Goal: Information Seeking & Learning: Compare options

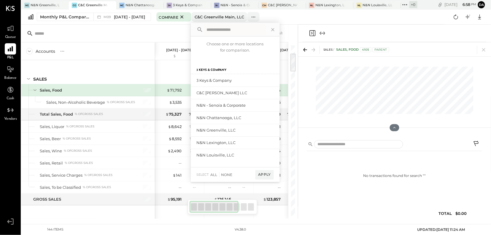
scroll to position [74, 0]
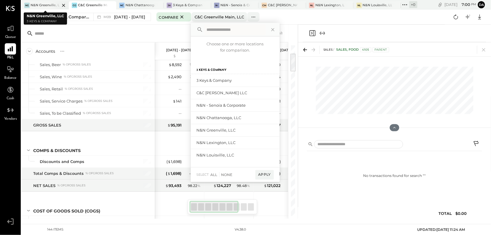
click at [39, 3] on body "Queue P&L Balance Cash Vendors v 4.38.0 NG N&N Greenville, LLC CG [GEOGRAPHIC_D…" at bounding box center [245, 117] width 491 height 235
click at [269, 31] on icon at bounding box center [273, 30] width 8 height 8
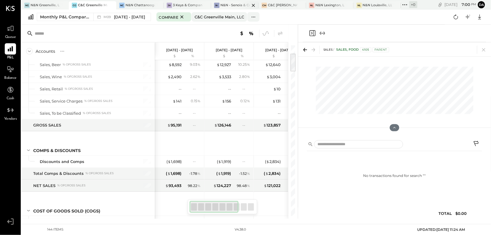
click at [232, 7] on div "N&N - Senoia & Corporate" at bounding box center [234, 5] width 29 height 5
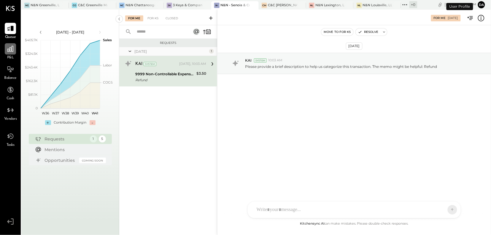
click at [10, 52] on icon at bounding box center [10, 49] width 6 height 6
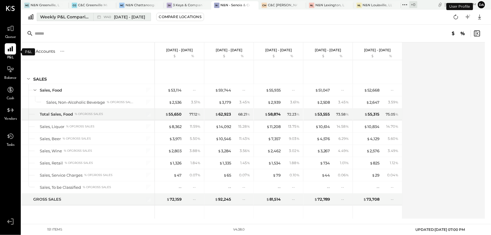
click at [76, 18] on div "Weekly P&L Comparison" at bounding box center [65, 17] width 50 height 6
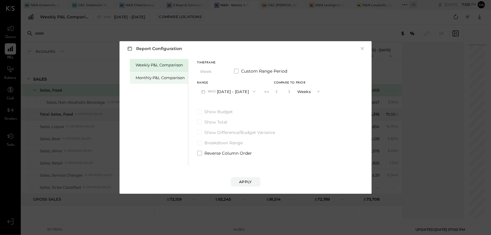
click at [162, 80] on div "Monthly P&L Comparison" at bounding box center [160, 78] width 49 height 6
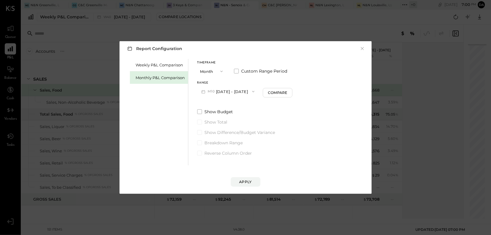
click at [251, 93] on icon "button" at bounding box center [253, 91] width 5 height 5
click at [228, 105] on span "[DATE] - [DATE]" at bounding box center [226, 104] width 28 height 5
click at [247, 185] on div "Apply" at bounding box center [245, 182] width 12 height 5
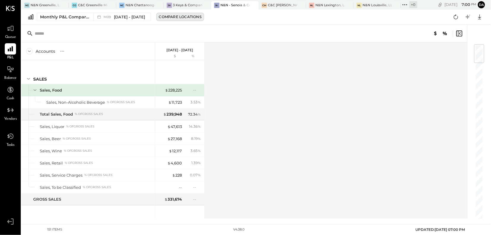
click at [171, 18] on div "Compare Locations" at bounding box center [180, 16] width 42 height 5
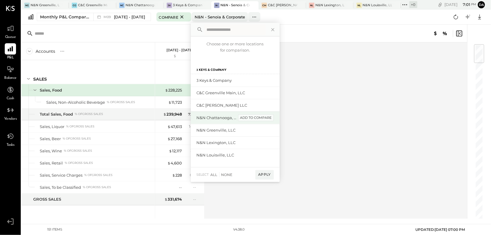
click at [249, 119] on div "add to compare" at bounding box center [256, 118] width 36 height 7
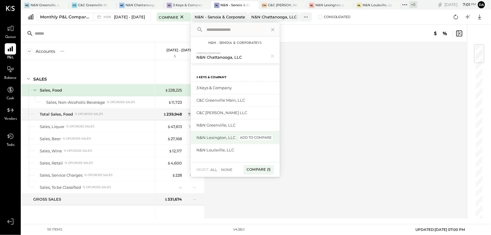
click at [246, 138] on div "add to compare" at bounding box center [256, 137] width 36 height 7
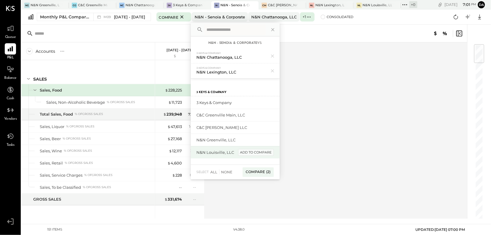
click at [250, 153] on div "add to compare" at bounding box center [256, 152] width 36 height 7
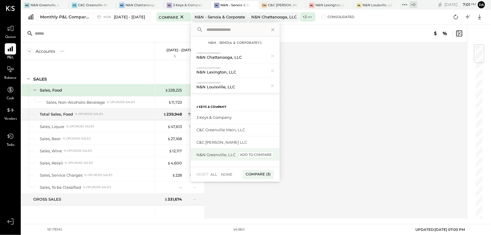
click at [249, 155] on div "add to compare" at bounding box center [256, 155] width 36 height 7
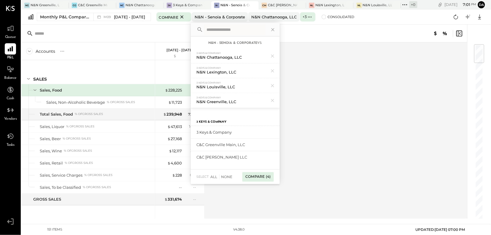
click at [253, 178] on div "Compare (4)" at bounding box center [257, 176] width 31 height 9
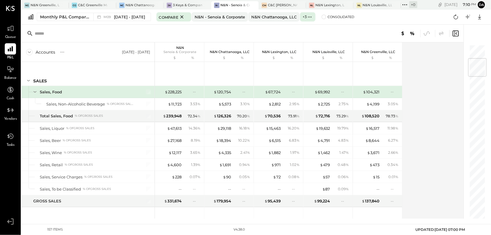
scroll to position [171, 0]
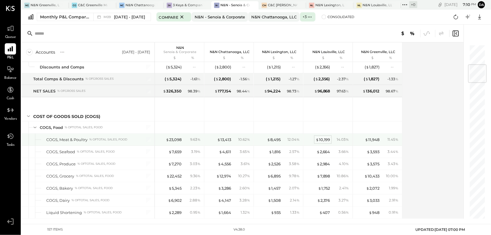
click at [322, 139] on div "$ 10,199" at bounding box center [323, 140] width 15 height 6
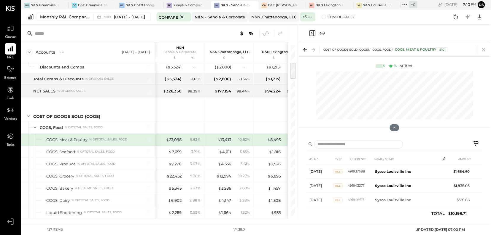
click at [484, 47] on icon at bounding box center [484, 50] width 8 height 8
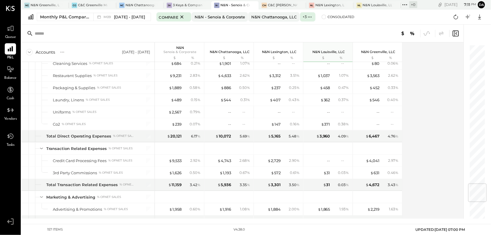
scroll to position [1176, 0]
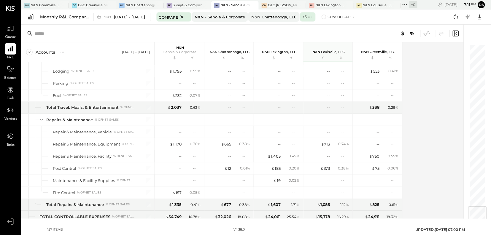
drag, startPoint x: 402, startPoint y: 179, endPoint x: 317, endPoint y: 190, distance: 85.5
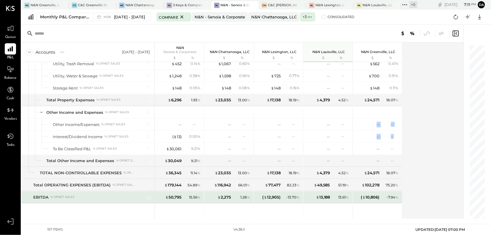
scroll to position [1484, 0]
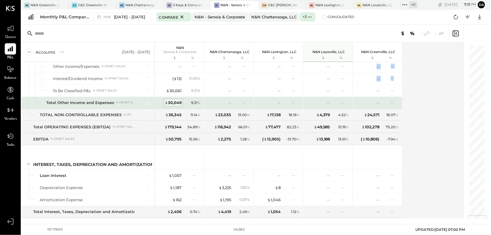
click at [173, 106] on div "$ 30,049" at bounding box center [173, 103] width 17 height 6
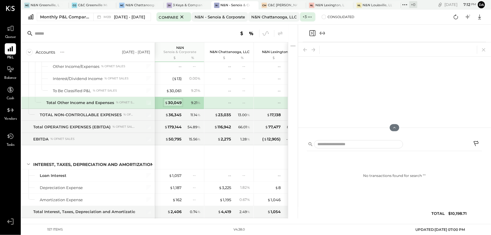
scroll to position [1444, 0]
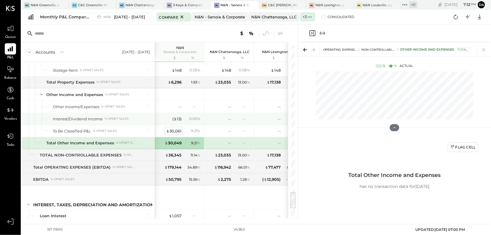
click at [177, 101] on div at bounding box center [180, 95] width 45 height 12
click at [171, 110] on div "--" at bounding box center [170, 107] width 24 height 6
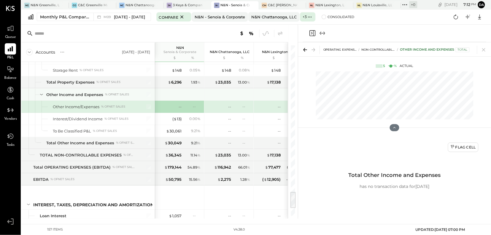
click at [173, 134] on div "$ 30,061" at bounding box center [173, 131] width 15 height 6
click at [174, 134] on div "$ 30,061" at bounding box center [173, 131] width 15 height 6
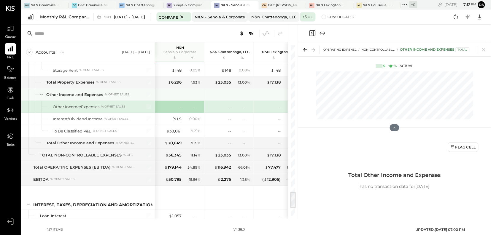
click at [177, 134] on div "$ 30,061" at bounding box center [173, 131] width 15 height 6
click at [172, 134] on div "$ 30,061" at bounding box center [173, 131] width 15 height 6
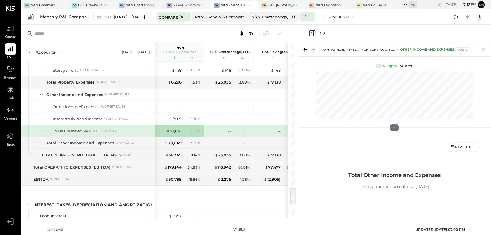
click at [484, 49] on icon at bounding box center [483, 49] width 3 height 3
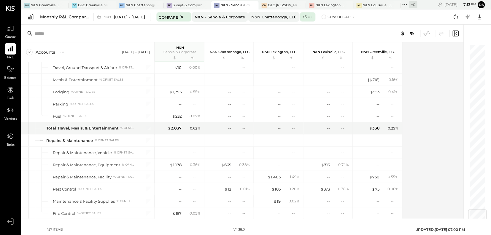
scroll to position [1431, 0]
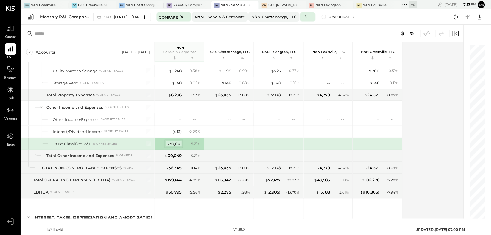
click at [175, 141] on div "$ 30,061" at bounding box center [173, 144] width 15 height 6
click at [171, 141] on div "$ 30,061" at bounding box center [173, 144] width 15 height 6
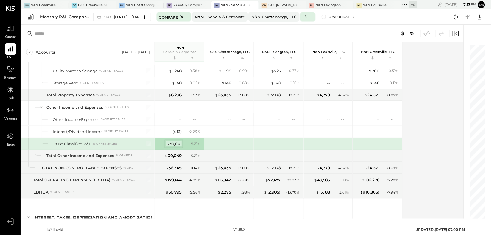
scroll to position [1509, 0]
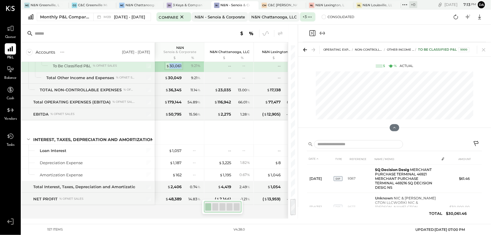
click at [172, 69] on div "$ 30,061" at bounding box center [173, 66] width 15 height 6
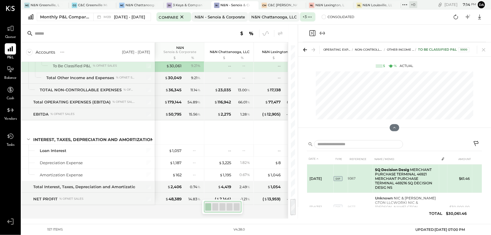
drag, startPoint x: 177, startPoint y: 74, endPoint x: 482, endPoint y: 168, distance: 318.7
click at [177, 69] on div "$ 30,061" at bounding box center [173, 66] width 15 height 6
click at [116, 68] on div "% of NET SALES" at bounding box center [105, 66] width 24 height 4
click at [177, 69] on div "$ 30,061" at bounding box center [173, 66] width 15 height 6
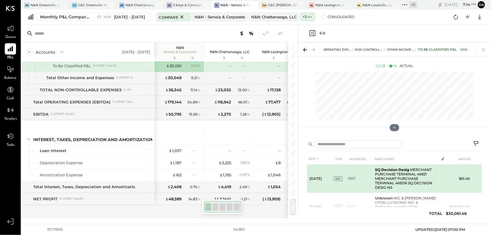
click at [169, 84] on div "$ 30,049 9.21 %" at bounding box center [180, 78] width 45 height 12
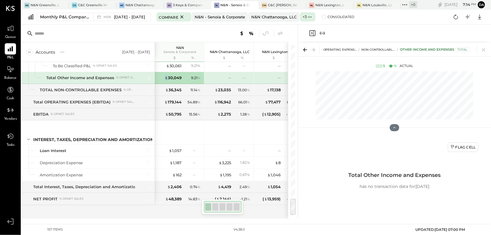
scroll to position [1506, 0]
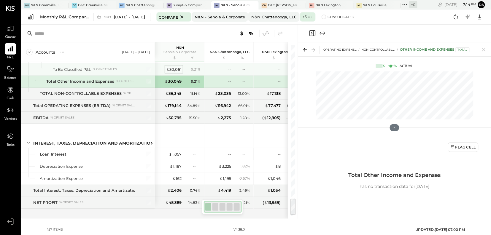
click at [172, 72] on div "$ 30,061" at bounding box center [173, 70] width 15 height 6
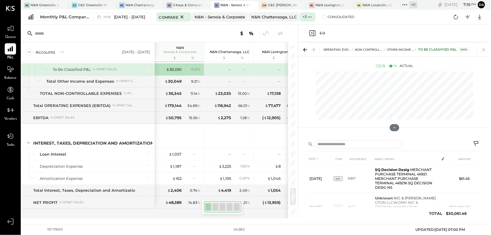
scroll to position [1409, 0]
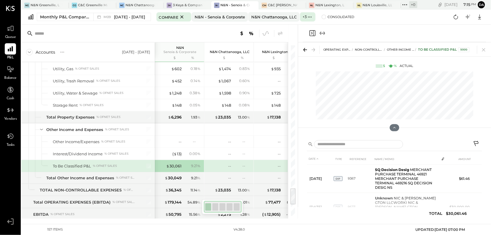
click at [484, 50] on icon at bounding box center [484, 50] width 8 height 8
click at [484, 50] on div "OPERATING EXPENSES (EBITDA) NON-CONTROLLABLE EXPENSES Other Income and Expenses…" at bounding box center [394, 130] width 193 height 177
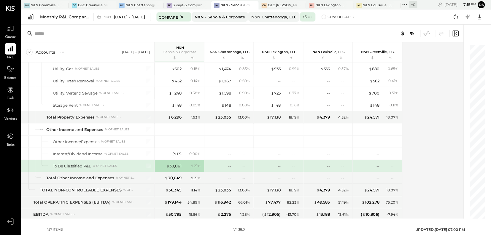
scroll to position [1518, 0]
